Goal: Task Accomplishment & Management: Use online tool/utility

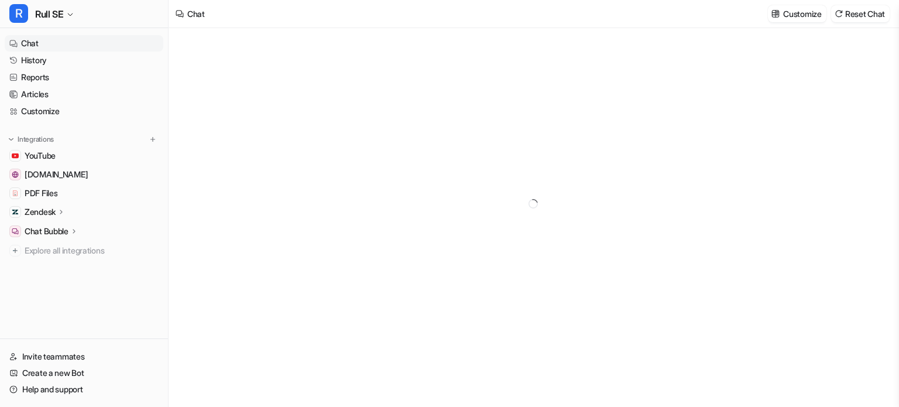
type textarea "**********"
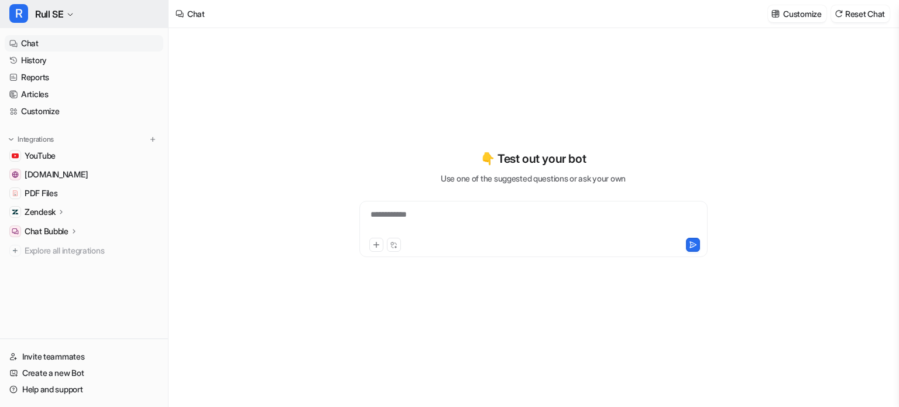
click at [59, 16] on span "Rull SE" at bounding box center [49, 14] width 28 height 16
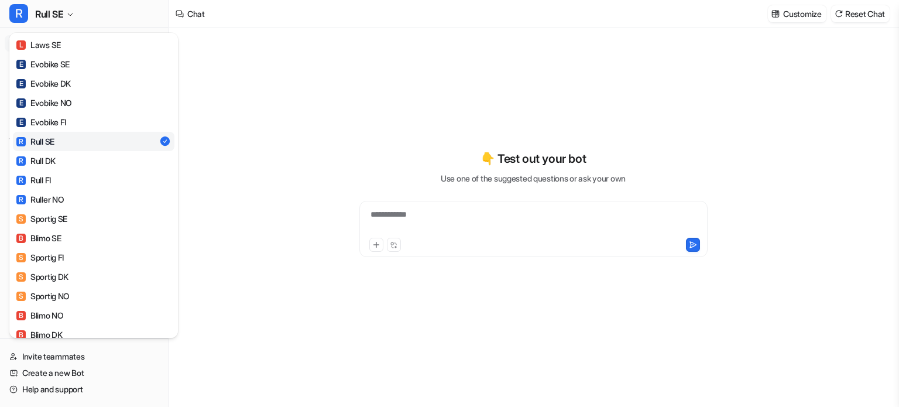
click at [251, 91] on div "**********" at bounding box center [449, 203] width 899 height 407
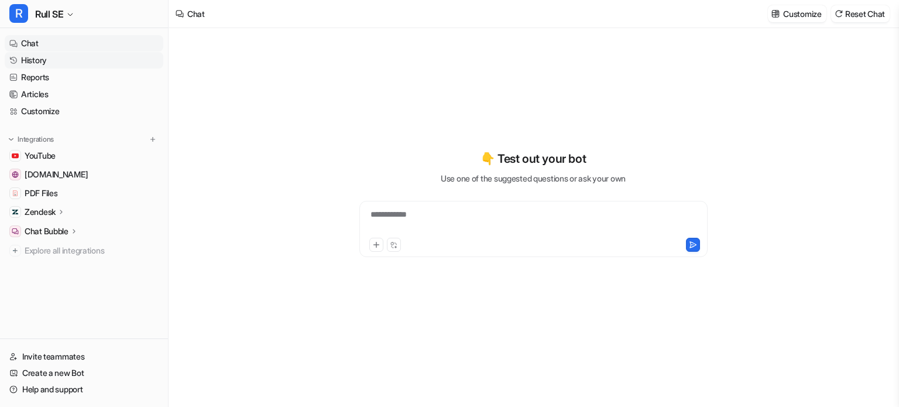
click at [36, 63] on link "History" at bounding box center [84, 60] width 159 height 16
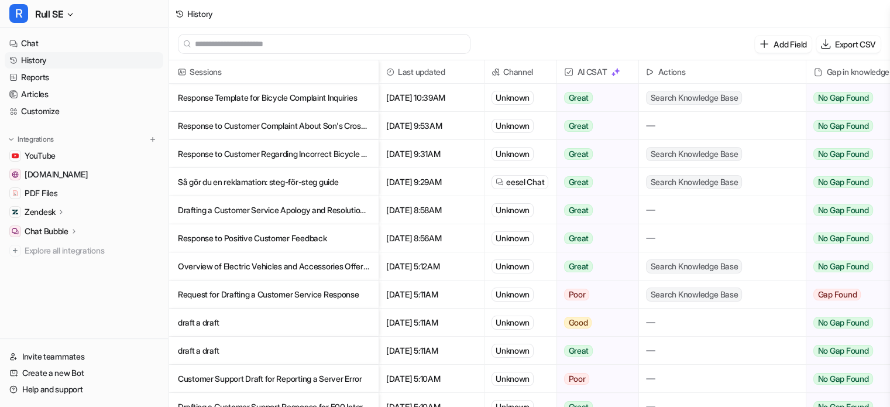
click at [272, 121] on p "Response to Customer Complaint About Son's Cross Bike and Service" at bounding box center [273, 126] width 191 height 28
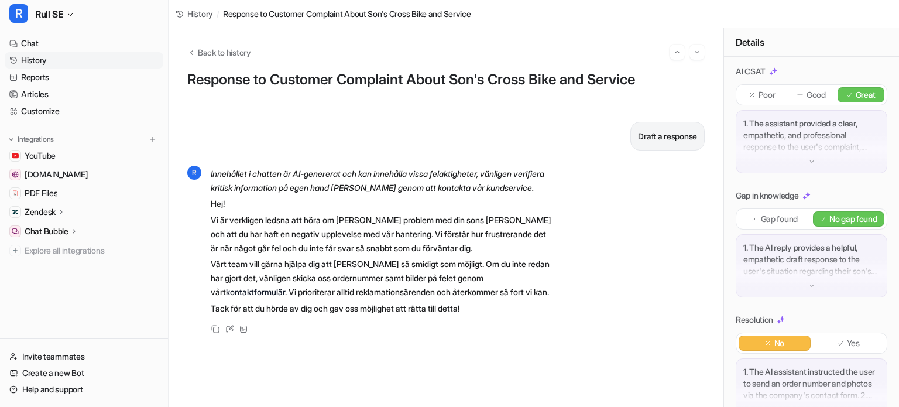
scroll to position [194, 0]
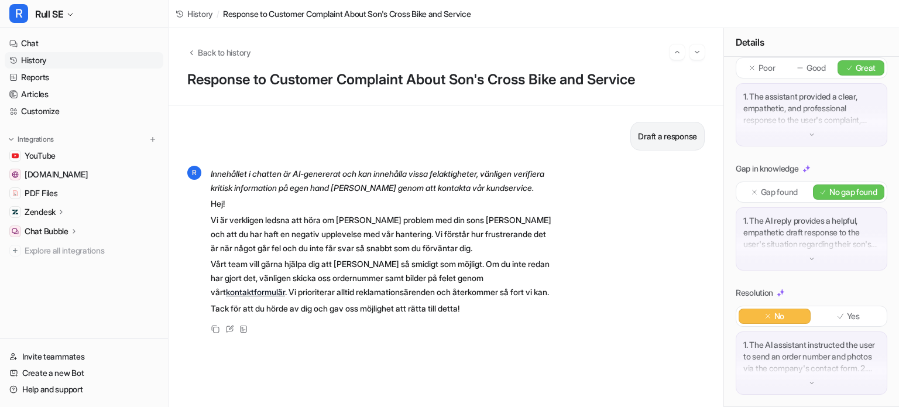
click at [808, 387] on img at bounding box center [812, 383] width 8 height 8
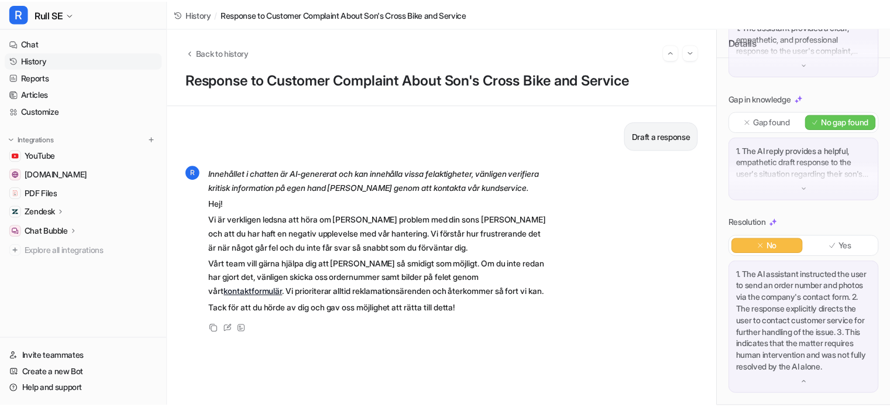
scroll to position [0, 0]
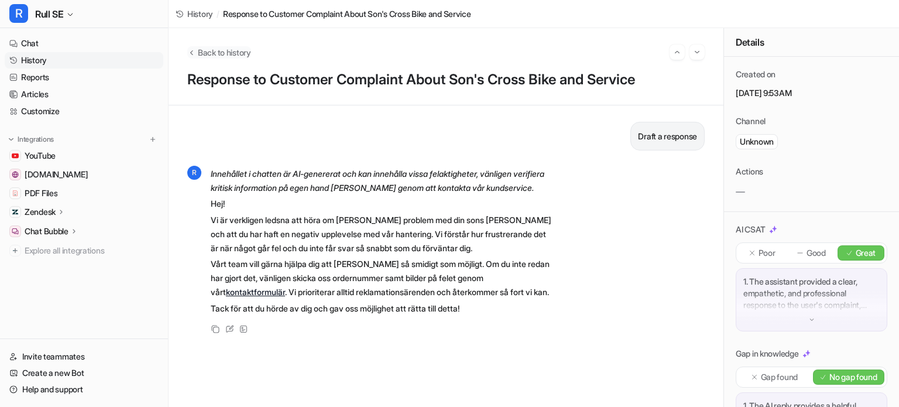
click at [227, 49] on span "Back to history" at bounding box center [224, 52] width 53 height 12
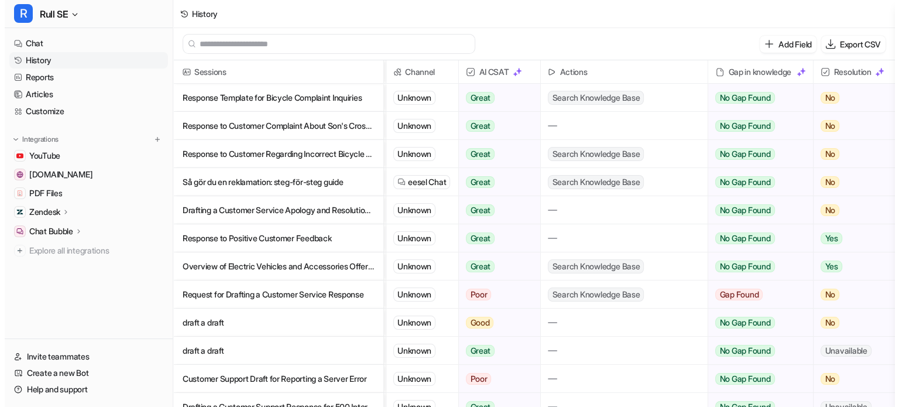
scroll to position [0, 147]
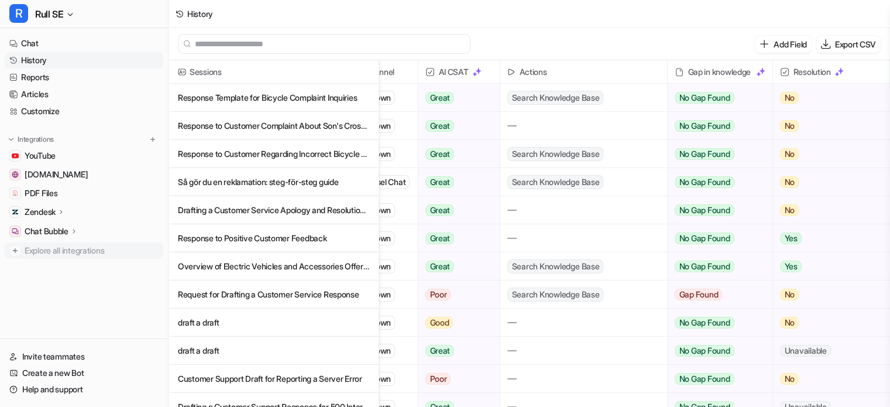
click at [30, 253] on span "Explore all integrations" at bounding box center [92, 250] width 134 height 19
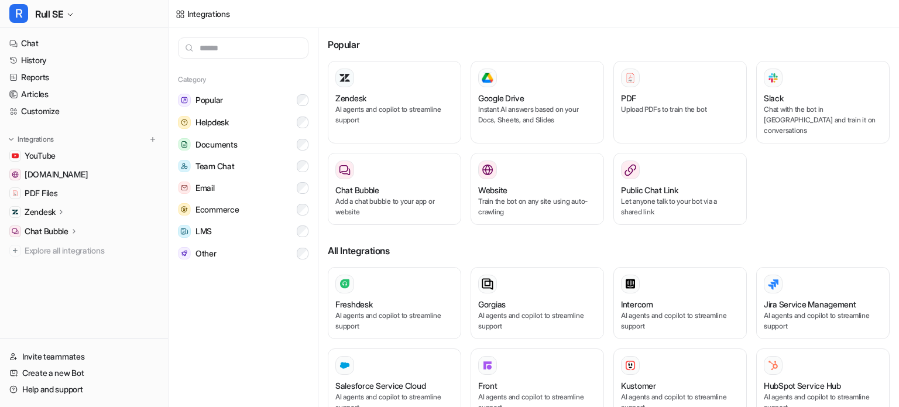
click at [813, 182] on div "Zendesk AI agents and copilot to streamline support Google Drive Instant AI ans…" at bounding box center [609, 147] width 562 height 173
click at [73, 10] on button "R Rull SE" at bounding box center [84, 14] width 168 height 28
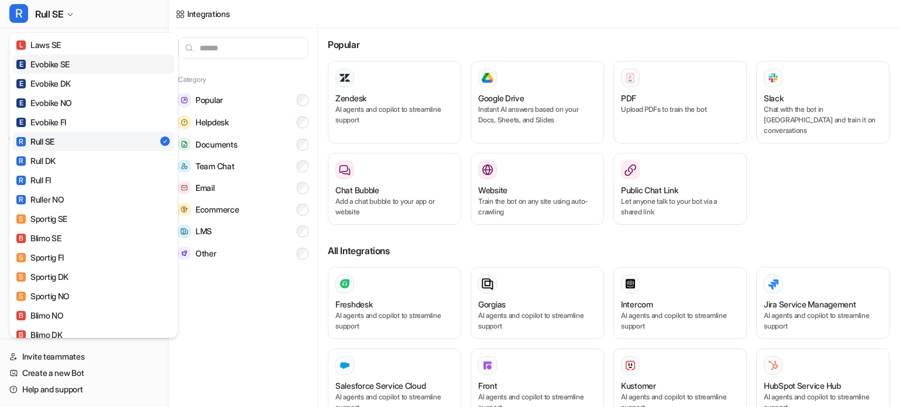
click at [53, 63] on div "E Evobike SE" at bounding box center [42, 64] width 53 height 12
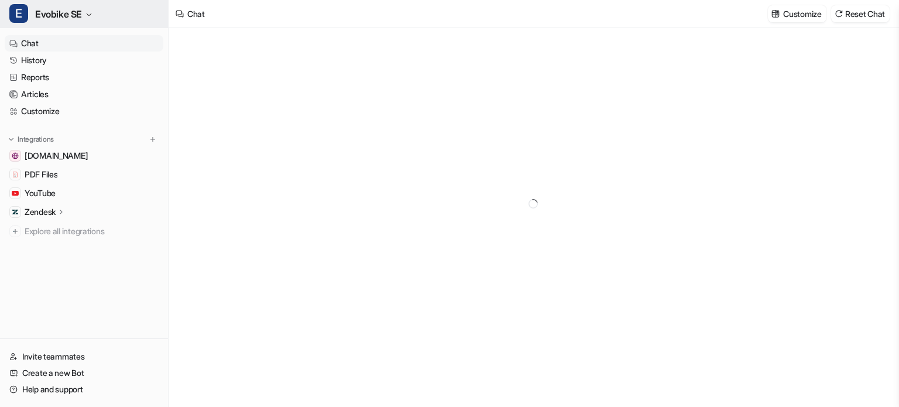
type textarea "**********"
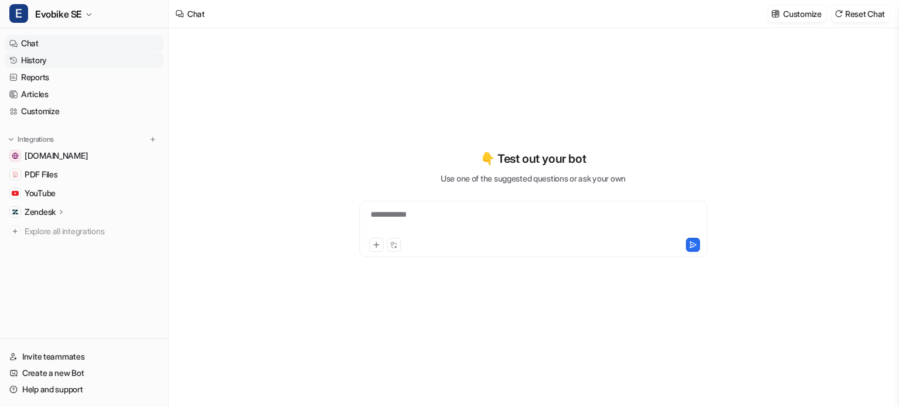
click at [26, 65] on link "History" at bounding box center [84, 60] width 159 height 16
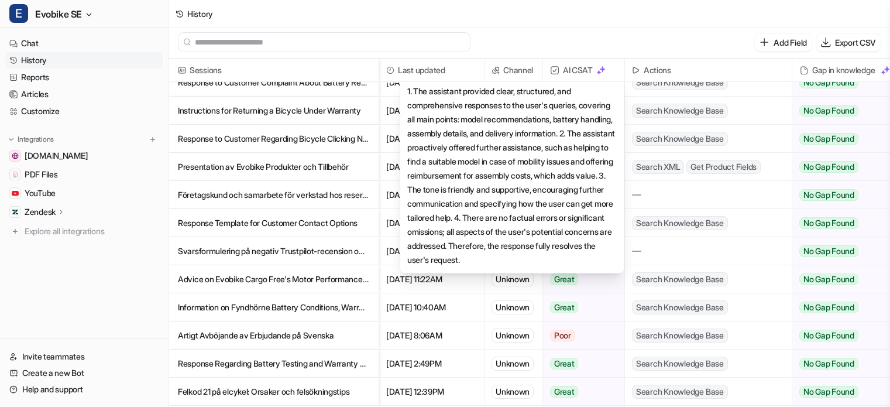
scroll to position [105, 0]
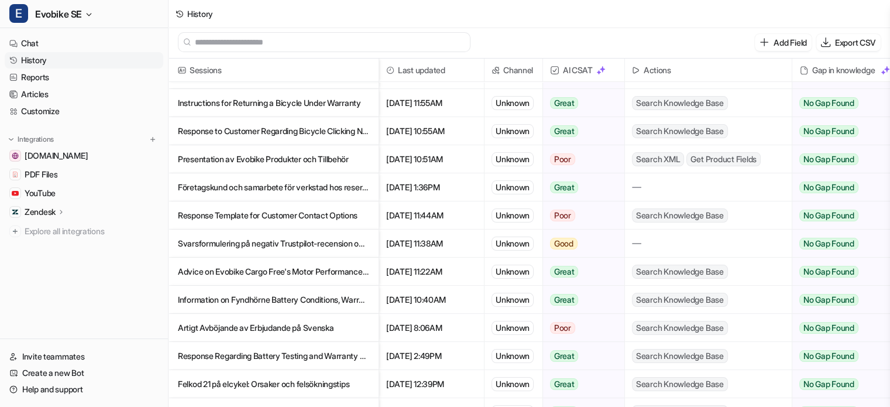
click at [322, 129] on p "Response to Customer Regarding Bicycle Clicking Noise and Warranty Process" at bounding box center [273, 131] width 191 height 28
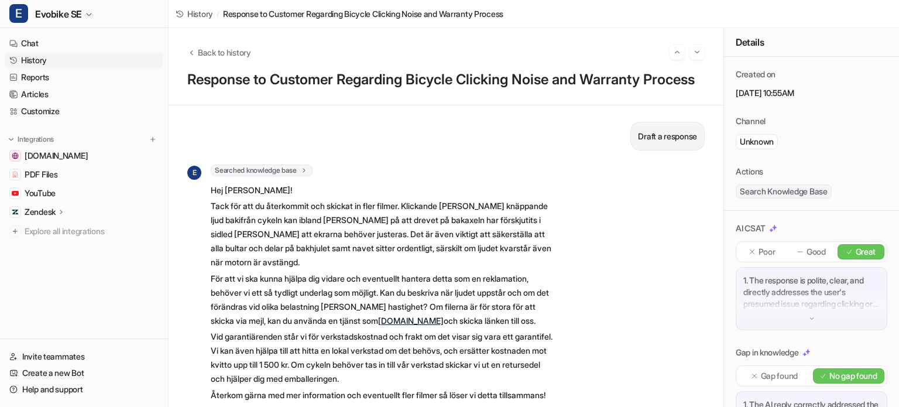
click at [758, 246] on p "Poor" at bounding box center [766, 252] width 17 height 12
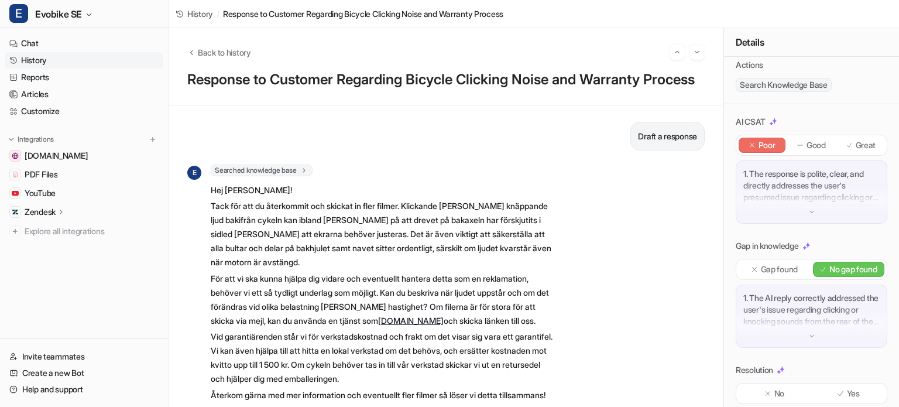
scroll to position [168, 0]
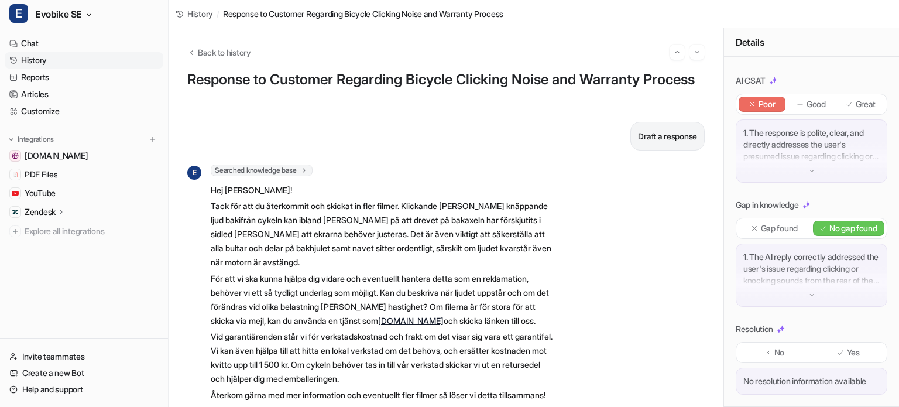
click at [861, 98] on p "Great" at bounding box center [866, 104] width 20 height 12
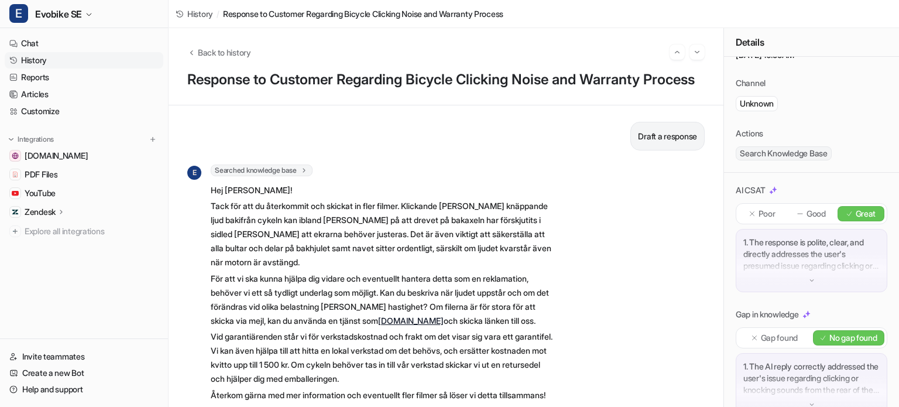
scroll to position [0, 0]
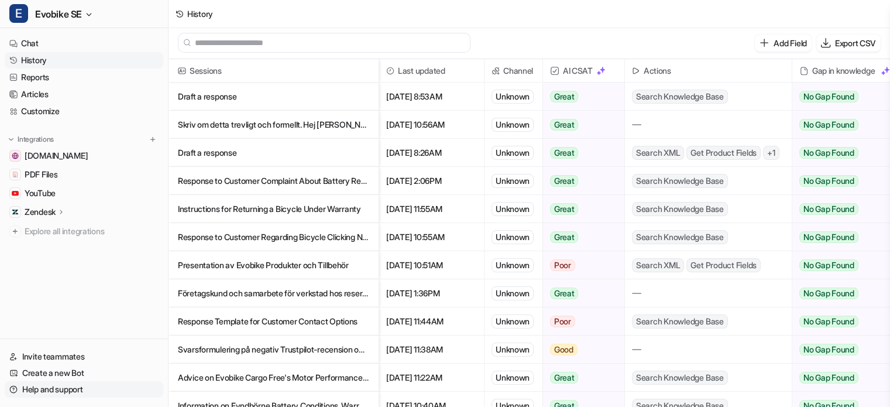
click at [52, 389] on link "Help and support" at bounding box center [84, 389] width 159 height 16
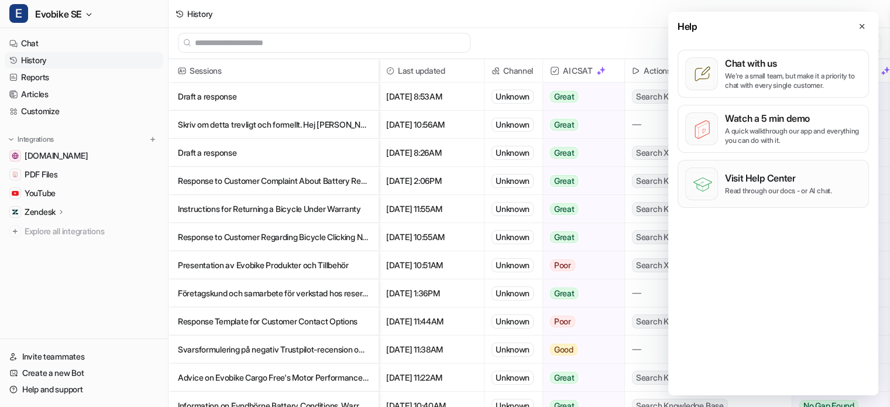
click at [733, 183] on div "Visit Help Center Read through our docs - or AI chat." at bounding box center [778, 183] width 107 height 23
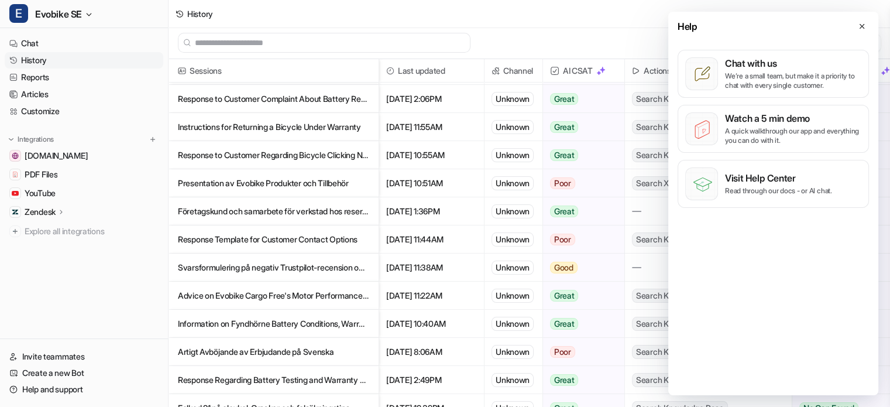
scroll to position [2, 0]
click at [860, 25] on icon at bounding box center [862, 26] width 8 height 8
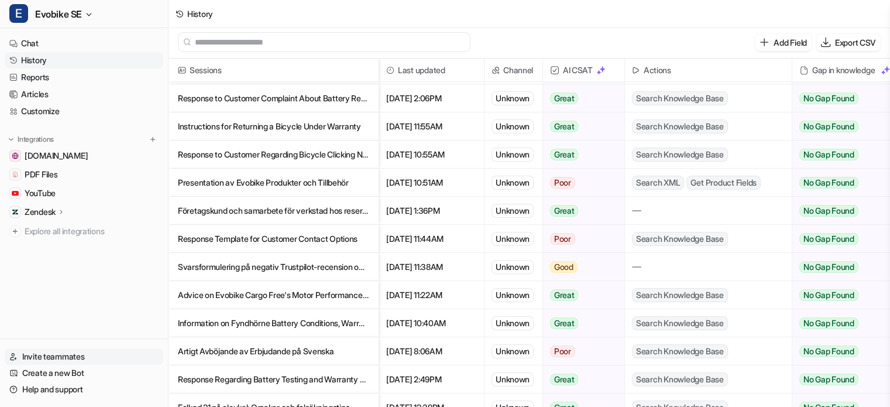
click at [57, 359] on link "Invite teammates" at bounding box center [84, 356] width 159 height 16
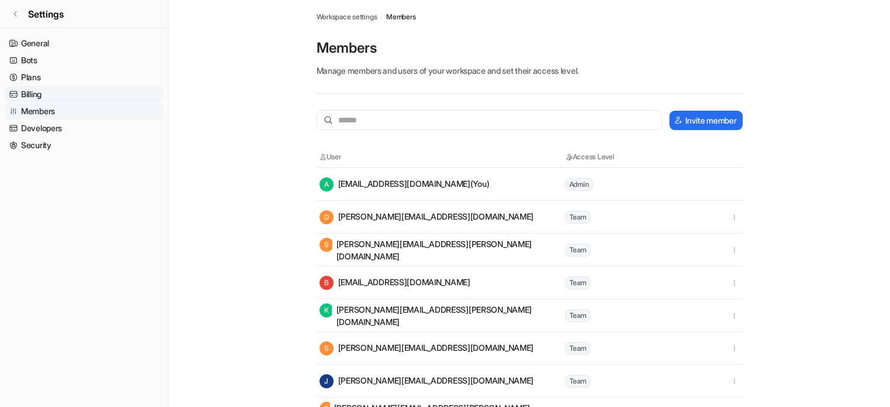
click at [21, 99] on link "Billing" at bounding box center [84, 94] width 159 height 16
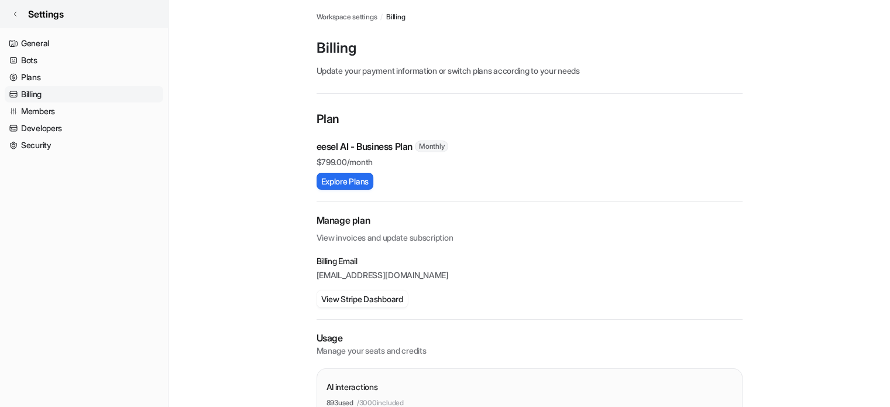
click at [16, 20] on link "Settings" at bounding box center [84, 14] width 168 height 28
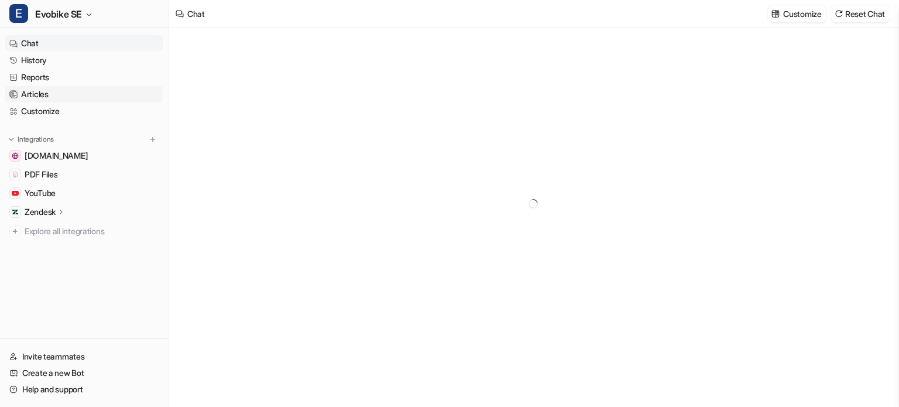
type textarea "**********"
click at [30, 94] on link "Articles" at bounding box center [84, 94] width 159 height 16
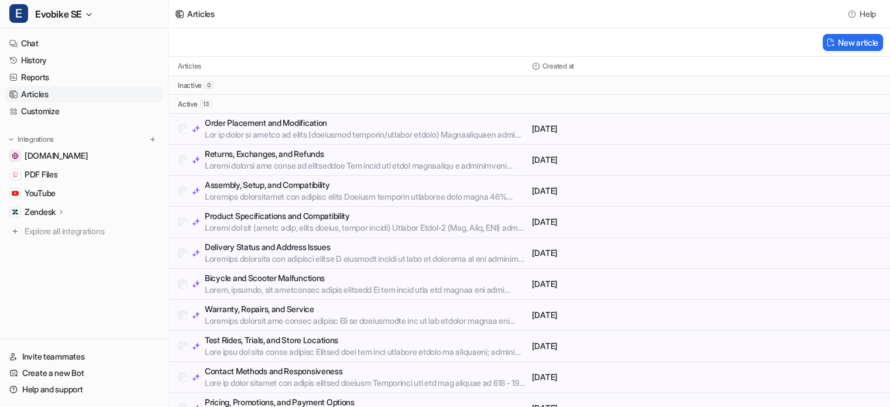
click at [193, 106] on p "active" at bounding box center [188, 103] width 20 height 9
click at [243, 47] on div "New article" at bounding box center [530, 42] width 722 height 29
click at [61, 16] on span "Evobike SE" at bounding box center [58, 14] width 47 height 16
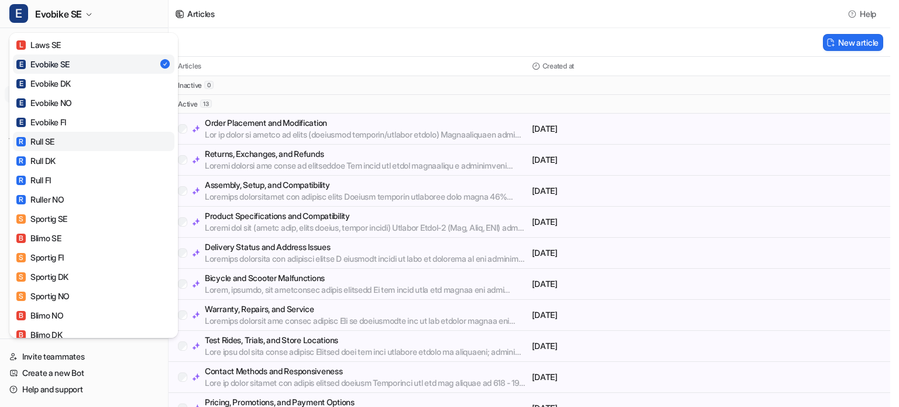
click at [46, 142] on div "R Rull SE" at bounding box center [35, 141] width 38 height 12
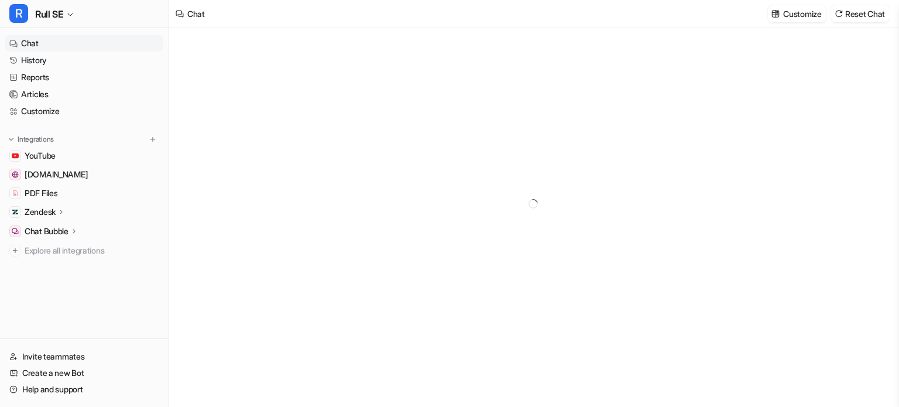
type textarea "**********"
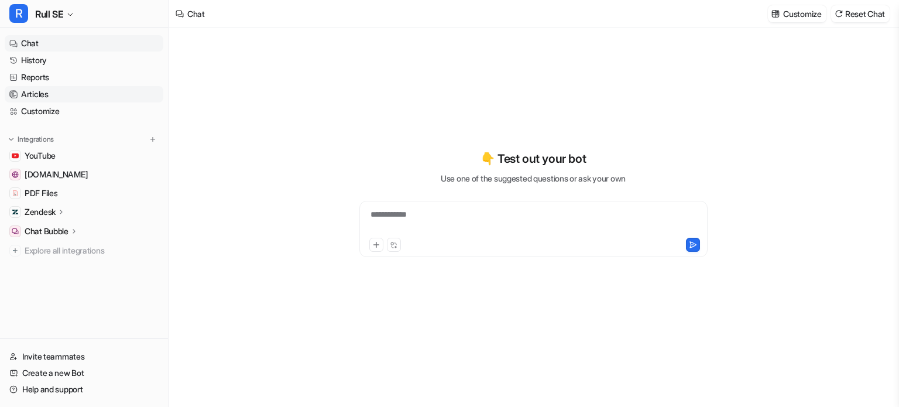
click at [30, 95] on link "Articles" at bounding box center [84, 94] width 159 height 16
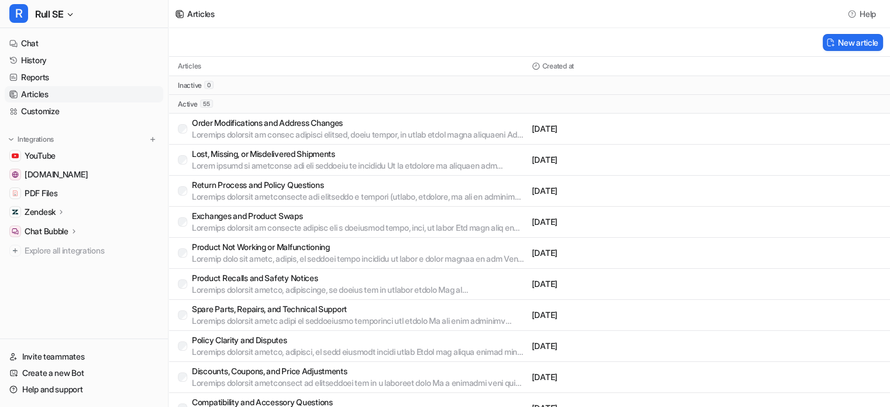
click at [248, 186] on p "Return Process and Policy Questions" at bounding box center [359, 185] width 335 height 12
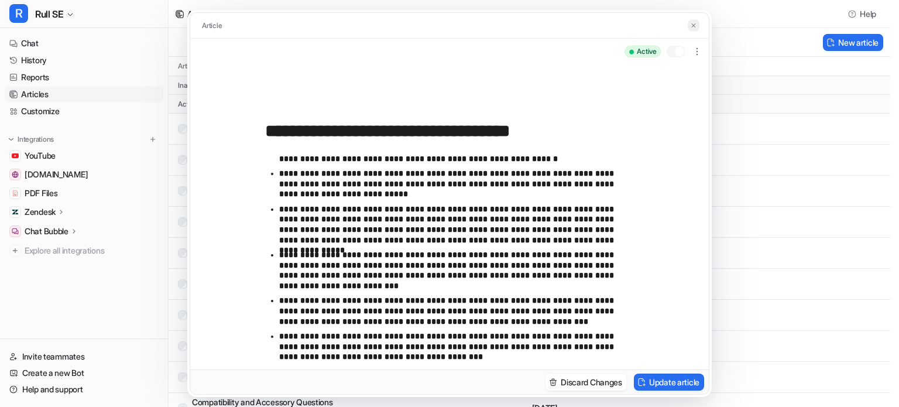
click at [693, 26] on img at bounding box center [693, 26] width 7 height 8
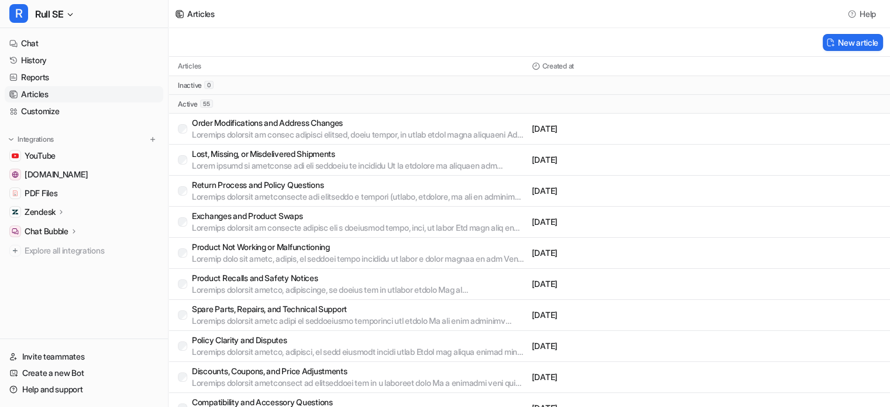
click at [205, 105] on span "55" at bounding box center [206, 103] width 13 height 8
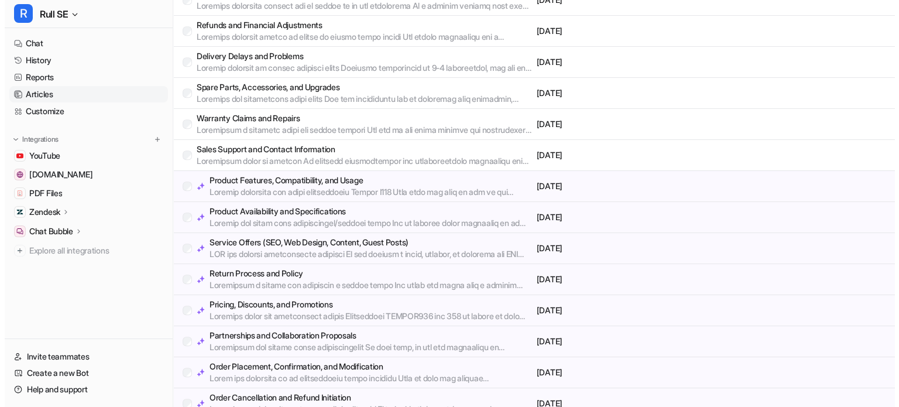
scroll to position [723, 0]
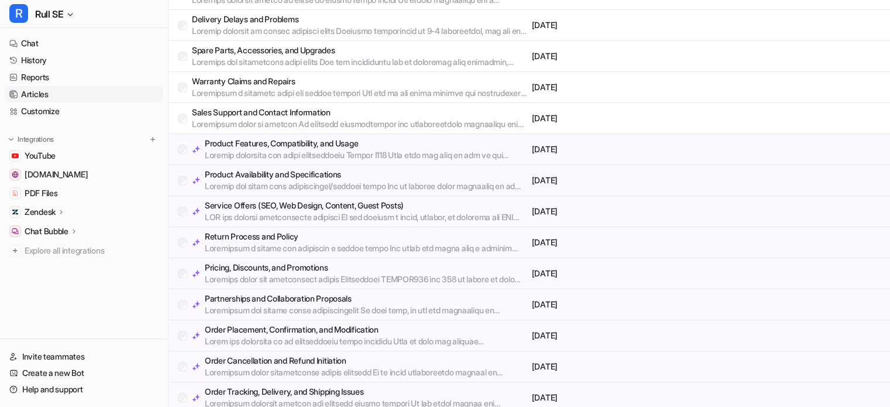
click at [269, 145] on p "Product Features, Compatibility, and Usage" at bounding box center [366, 144] width 322 height 12
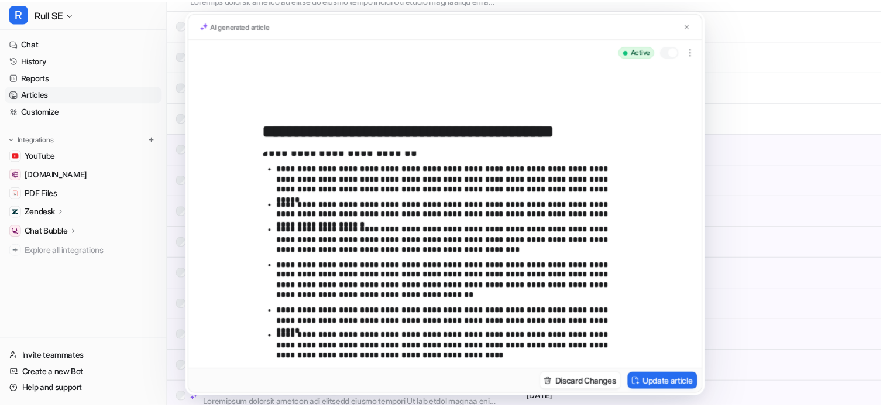
scroll to position [20, 0]
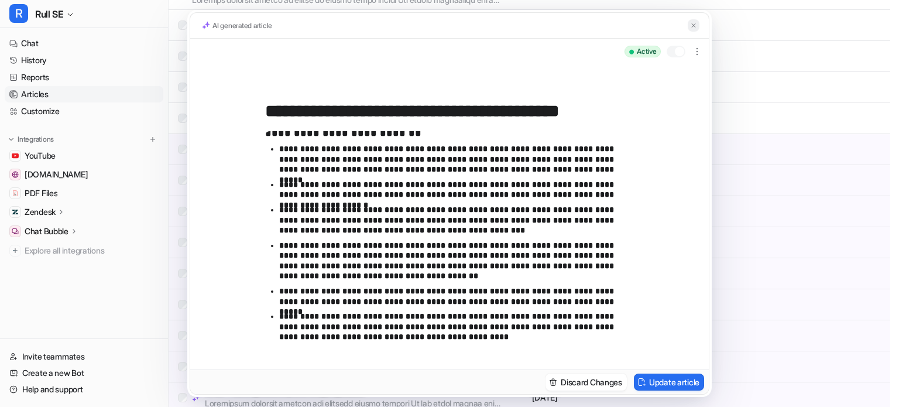
click at [696, 25] on img at bounding box center [693, 26] width 7 height 8
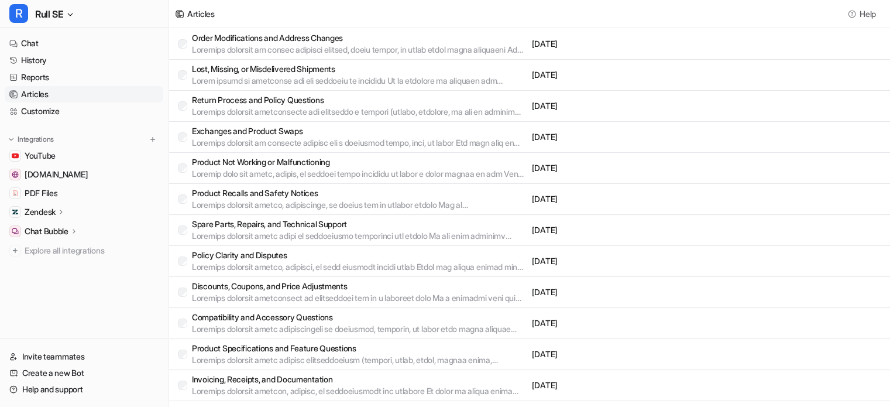
scroll to position [0, 0]
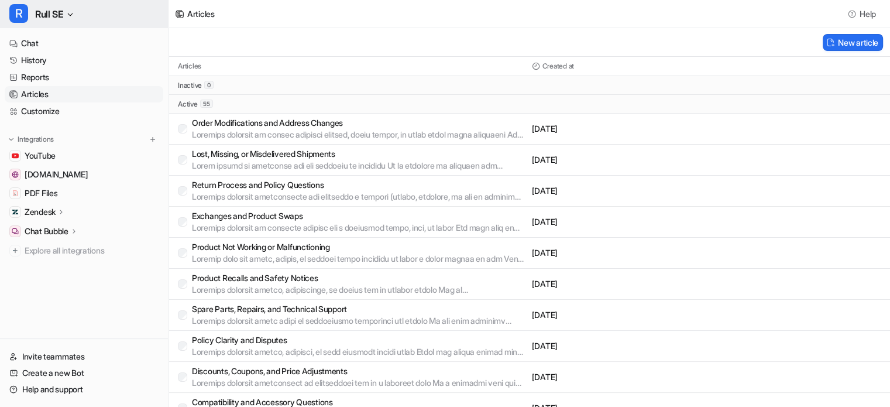
click at [46, 19] on span "Rull SE" at bounding box center [49, 14] width 28 height 16
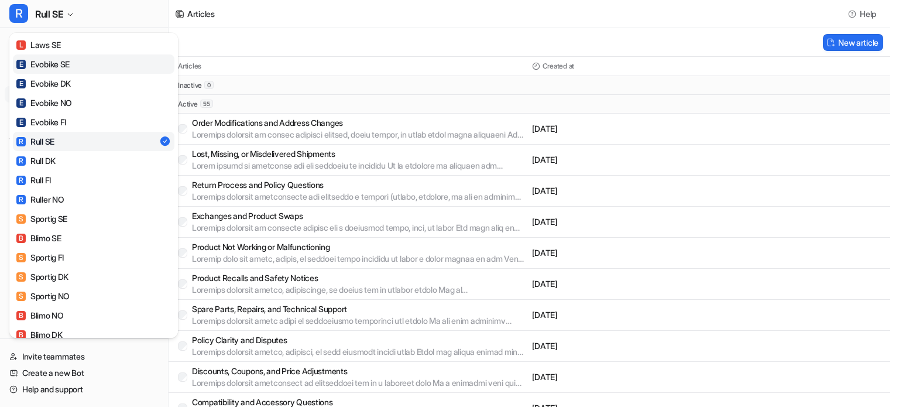
click at [61, 71] on link "E Evobike SE" at bounding box center [94, 63] width 162 height 19
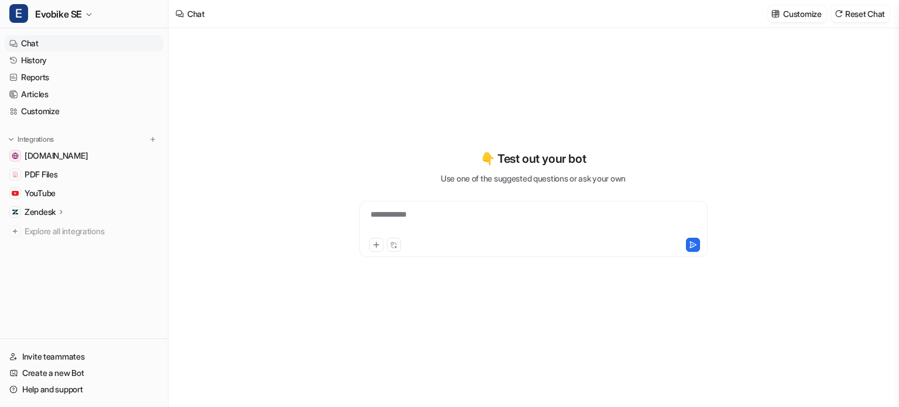
click at [44, 208] on p "Zendesk" at bounding box center [40, 212] width 31 height 12
click at [44, 242] on p "Sources" at bounding box center [49, 246] width 30 height 12
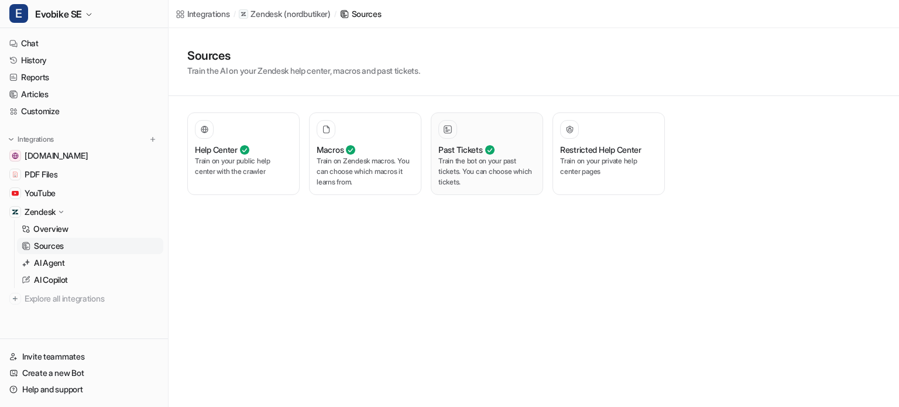
click at [451, 157] on p "Train the bot on your past tickets. You can choose which tickets." at bounding box center [486, 172] width 97 height 32
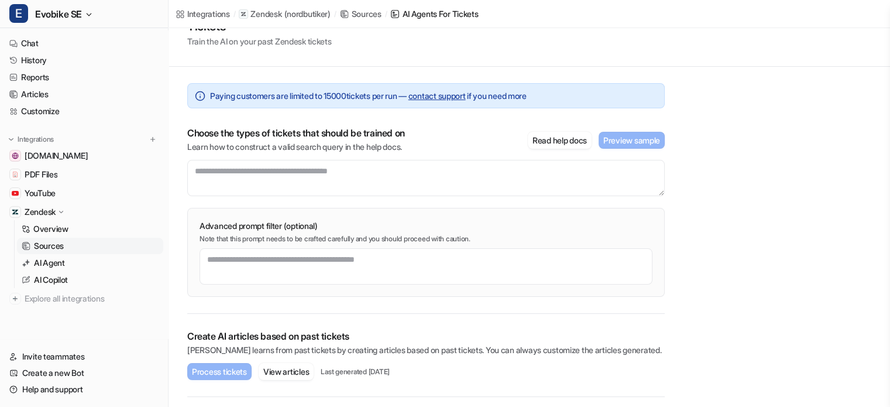
scroll to position [51, 0]
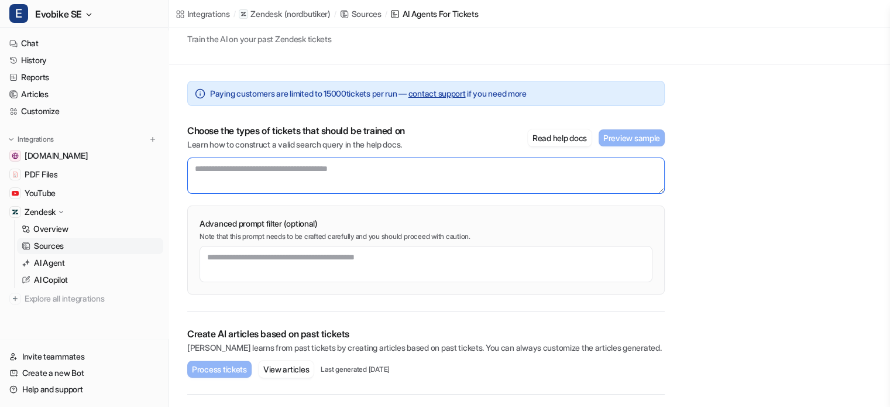
click at [321, 177] on textarea at bounding box center [426, 175] width 478 height 36
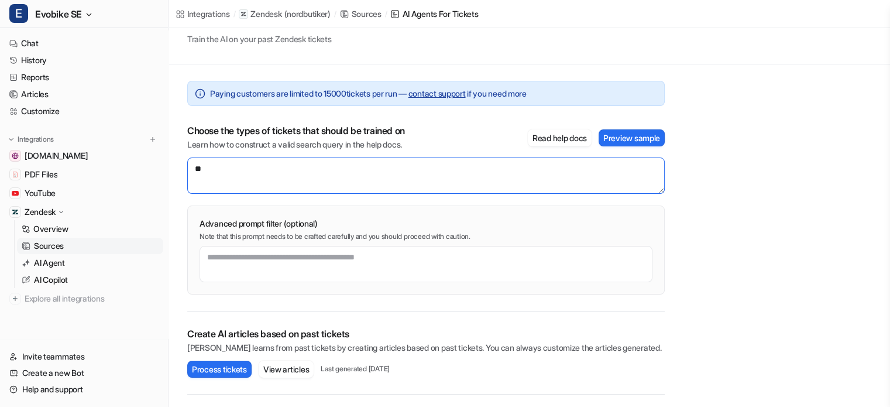
type textarea "*"
click at [368, 171] on textarea "**********" at bounding box center [426, 175] width 478 height 36
type textarea "**********"
click at [622, 138] on button "Preview sample" at bounding box center [632, 137] width 66 height 17
click at [228, 368] on button "Process tickets" at bounding box center [219, 369] width 64 height 17
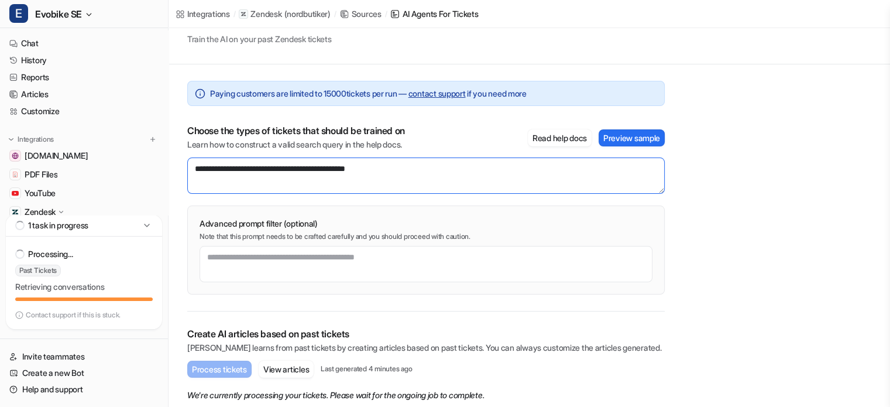
click at [256, 173] on textarea "**********" at bounding box center [426, 175] width 478 height 36
